Goal: Transaction & Acquisition: Purchase product/service

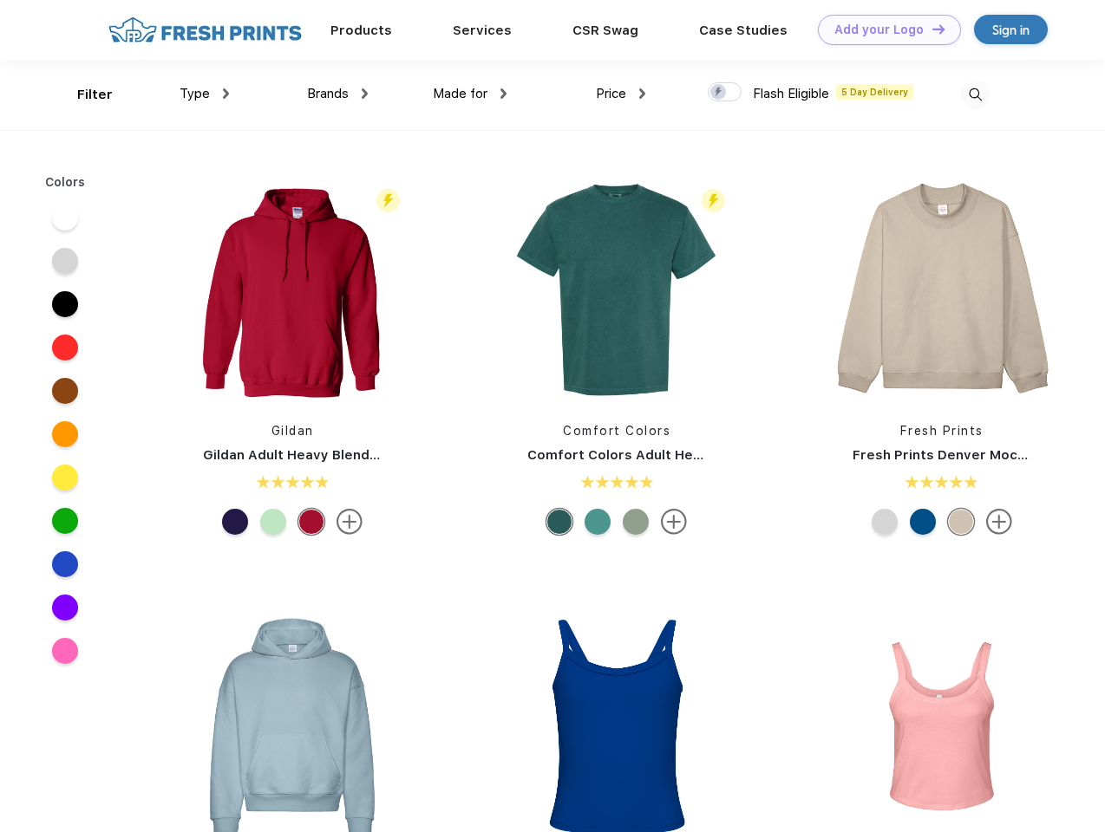
click at [883, 29] on link "Add your Logo Design Tool" at bounding box center [889, 30] width 143 height 30
click at [0, 0] on div "Design Tool" at bounding box center [0, 0] width 0 height 0
click at [930, 29] on link "Add your Logo Design Tool" at bounding box center [889, 30] width 143 height 30
click at [83, 95] on div "Filter" at bounding box center [95, 95] width 36 height 20
click at [205, 94] on span "Type" at bounding box center [194, 94] width 30 height 16
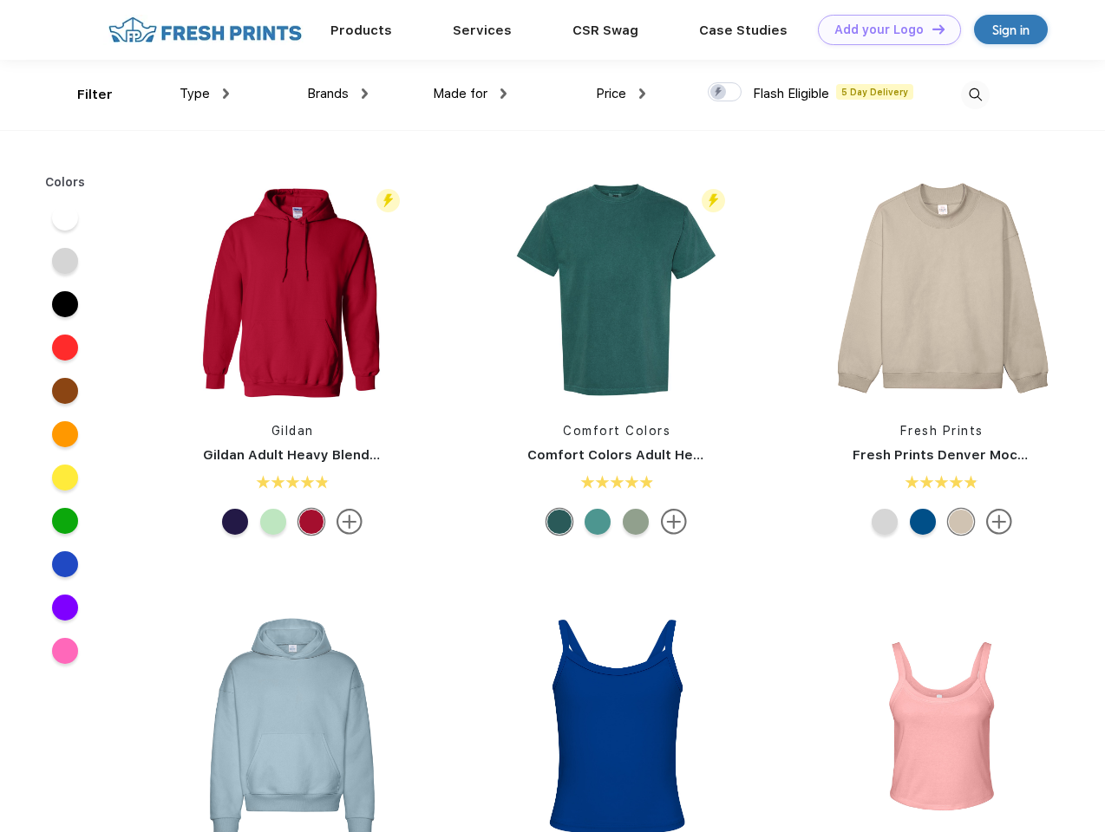
click at [337, 94] on span "Brands" at bounding box center [328, 94] width 42 height 16
click at [470, 94] on span "Made for" at bounding box center [460, 94] width 55 height 16
click at [621, 94] on span "Price" at bounding box center [611, 94] width 30 height 16
click at [725, 93] on div at bounding box center [725, 91] width 34 height 19
click at [719, 93] on input "checkbox" at bounding box center [713, 87] width 11 height 11
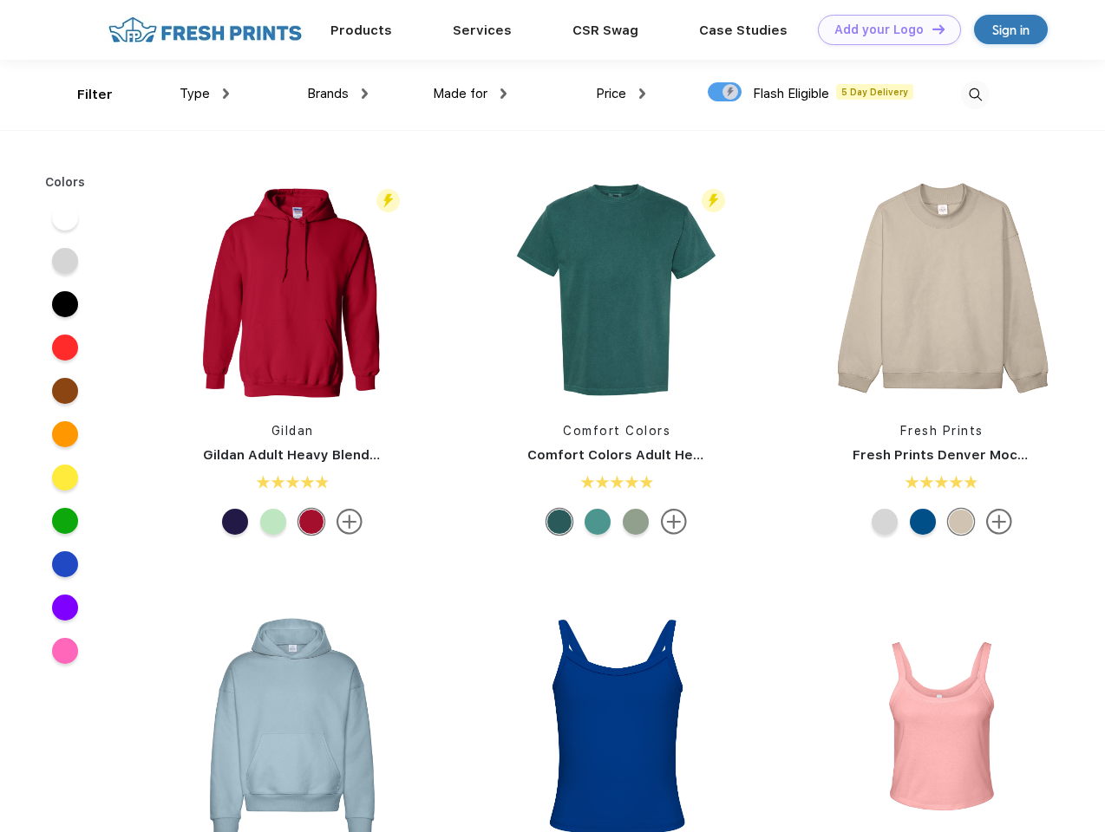
click at [975, 95] on img at bounding box center [975, 95] width 29 height 29
